Goal: Navigation & Orientation: Find specific page/section

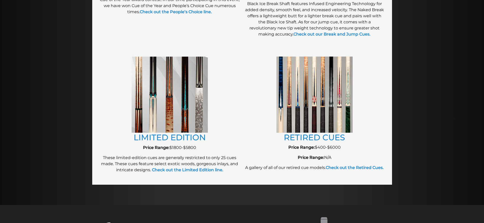
scroll to position [528, 0]
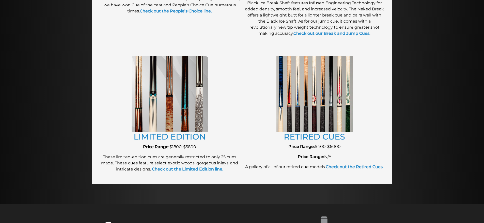
click at [294, 110] on img at bounding box center [314, 94] width 76 height 76
click at [308, 138] on link "RETIRED CUES" at bounding box center [314, 137] width 61 height 10
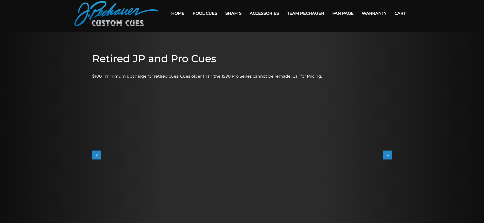
scroll to position [18, 0]
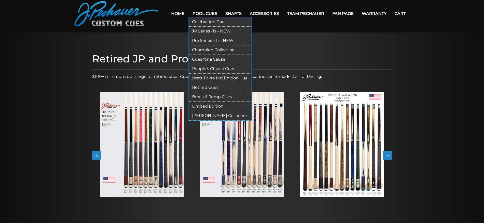
click at [204, 30] on link "JP Series (T) – NEW" at bounding box center [220, 31] width 62 height 9
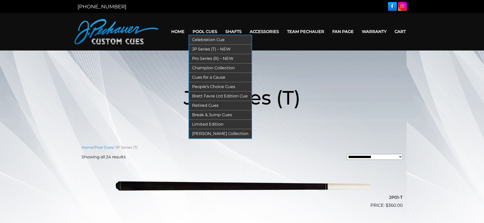
click at [206, 59] on link "Pro Series (R) – NEW" at bounding box center [220, 58] width 62 height 9
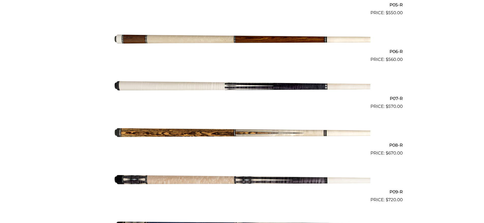
scroll to position [379, 0]
